Goal: Task Accomplishment & Management: Complete application form

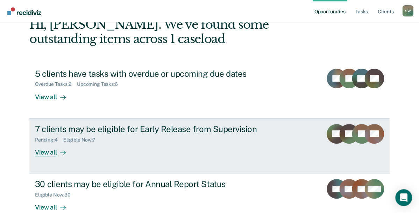
scroll to position [42, 0]
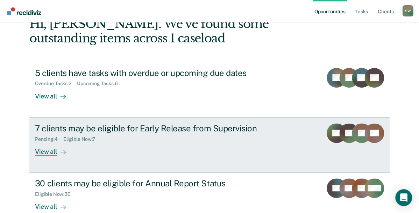
click at [44, 152] on div "View all" at bounding box center [54, 149] width 39 height 14
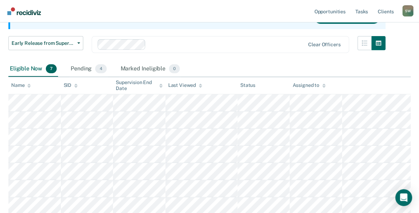
scroll to position [84, 0]
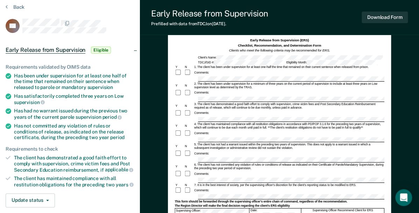
scroll to position [35, 0]
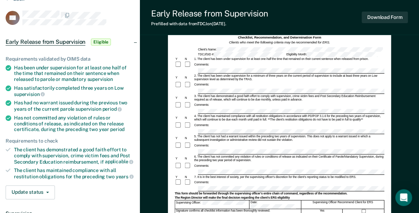
click at [403, 107] on div "Early Release from Supervision (ERS) Checklist, Recommendation, and Determinati…" at bounding box center [279, 188] width 279 height 360
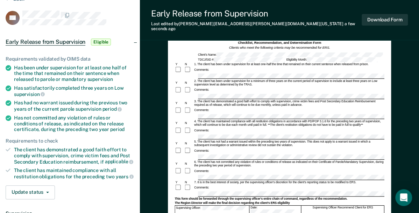
click at [316, 107] on div "Comments:" at bounding box center [280, 113] width 210 height 13
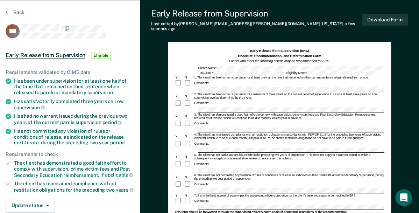
scroll to position [21, 0]
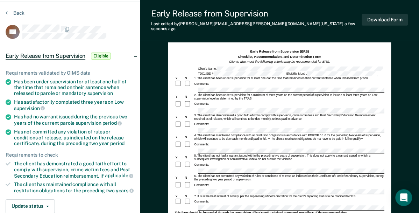
click at [289, 181] on div "Comments:" at bounding box center [280, 184] width 210 height 7
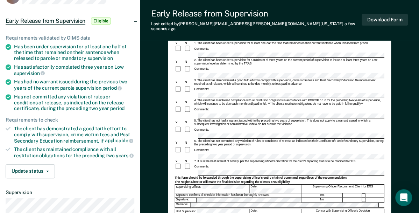
scroll to position [49, 0]
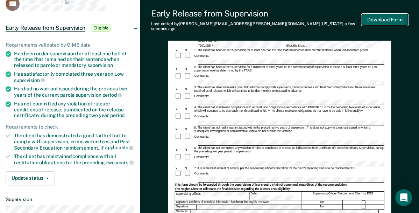
click at [371, 16] on button "Download Form" at bounding box center [385, 20] width 46 height 12
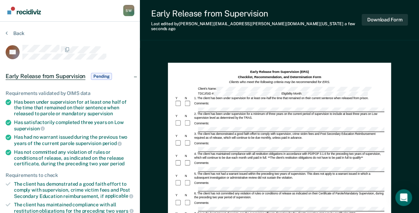
scroll to position [0, 0]
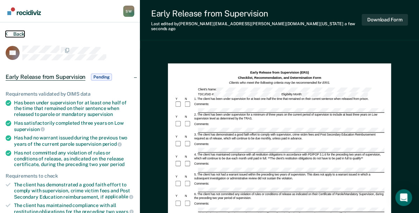
click at [8, 34] on button "Back" at bounding box center [15, 34] width 19 height 6
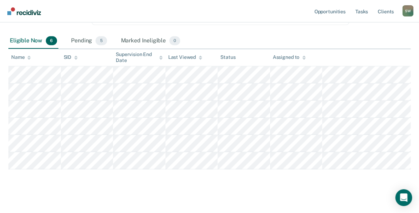
scroll to position [112, 0]
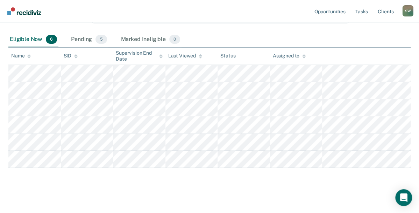
click at [303, 183] on div "Early Release from Supervision Supervision clients may be eligible for Early Re…" at bounding box center [209, 62] width 402 height 252
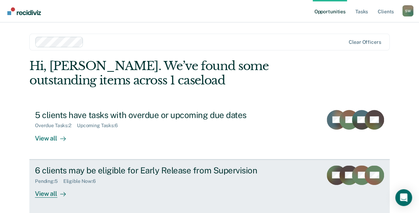
click at [166, 198] on link "6 clients may be eligible for Early Release from Supervision Pending : 5 Eligib…" at bounding box center [209, 186] width 360 height 55
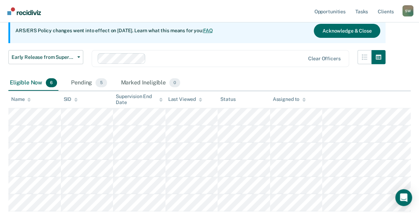
scroll to position [67, 0]
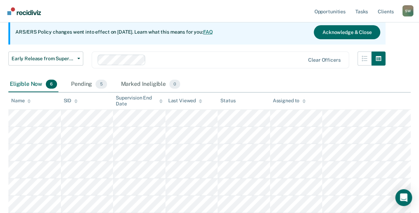
click at [118, 212] on div "Early Release from Supervision Supervision clients may be eligible for Early Re…" at bounding box center [209, 107] width 402 height 252
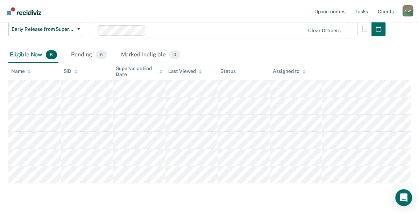
scroll to position [98, 0]
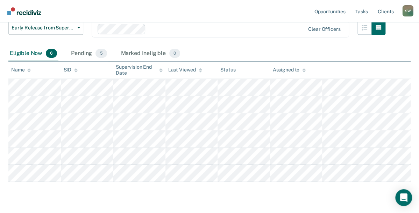
click at [308, 203] on main "Early Release from Supervision Supervision clients may be eligible for Early Re…" at bounding box center [209, 84] width 419 height 291
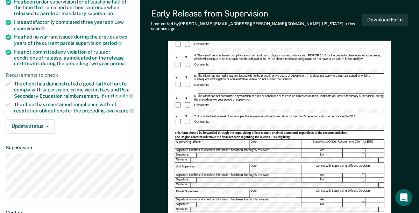
scroll to position [119, 0]
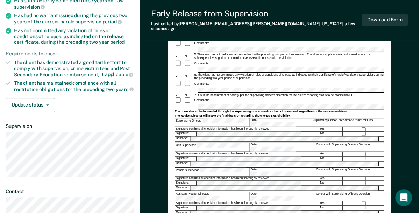
click at [208, 132] on form "Early Release from Supervision (ERS) Checklist, Recommendation, and Determinati…" at bounding box center [280, 95] width 210 height 295
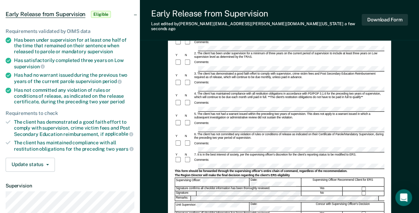
scroll to position [63, 0]
click at [323, 99] on div "Comments:" at bounding box center [280, 102] width 210 height 7
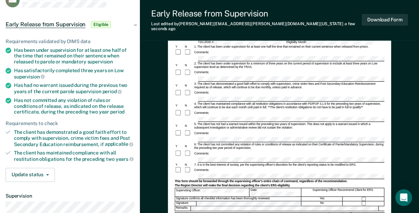
scroll to position [0, 0]
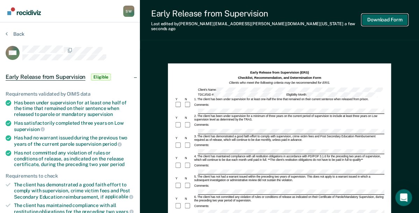
click at [376, 19] on button "Download Form" at bounding box center [385, 20] width 46 height 12
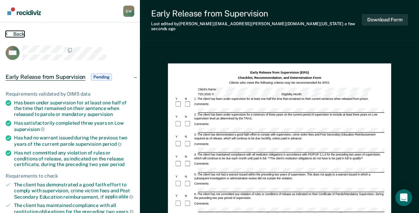
click at [8, 34] on button "Back" at bounding box center [15, 34] width 19 height 6
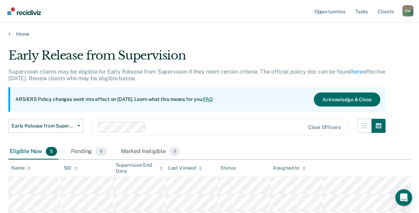
scroll to position [98, 0]
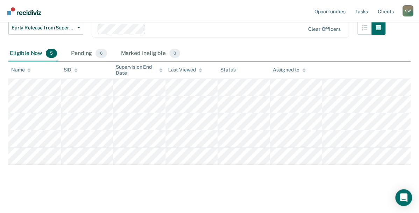
click at [312, 192] on main "Early Release from Supervision Supervision clients may be eligible for Early Re…" at bounding box center [209, 76] width 419 height 274
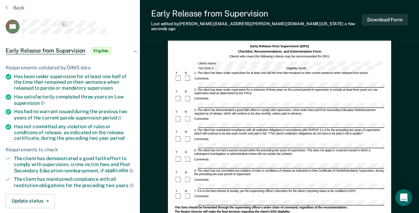
scroll to position [35, 0]
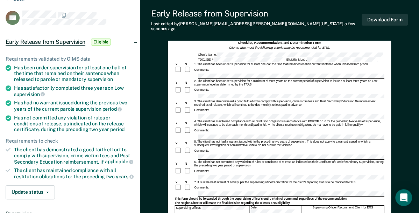
click at [345, 140] on div "5. The client has not had a warrant issued within the preceding two years of su…" at bounding box center [289, 143] width 191 height 7
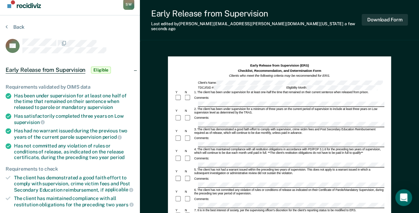
scroll to position [0, 0]
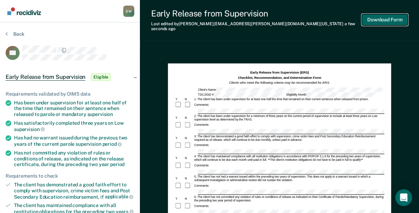
click at [377, 15] on button "Download Form" at bounding box center [385, 20] width 46 height 12
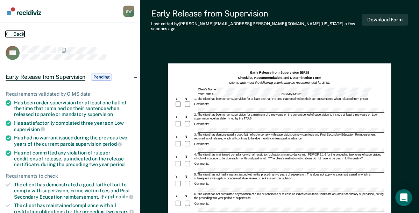
click at [7, 34] on icon at bounding box center [7, 34] width 2 height 6
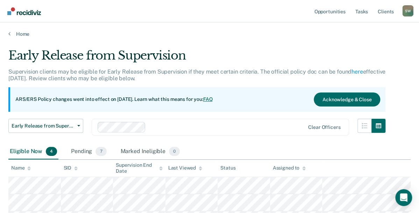
scroll to position [82, 0]
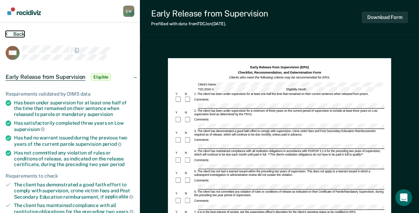
click at [16, 34] on button "Back" at bounding box center [15, 34] width 19 height 6
